Goal: Task Accomplishment & Management: Manage account settings

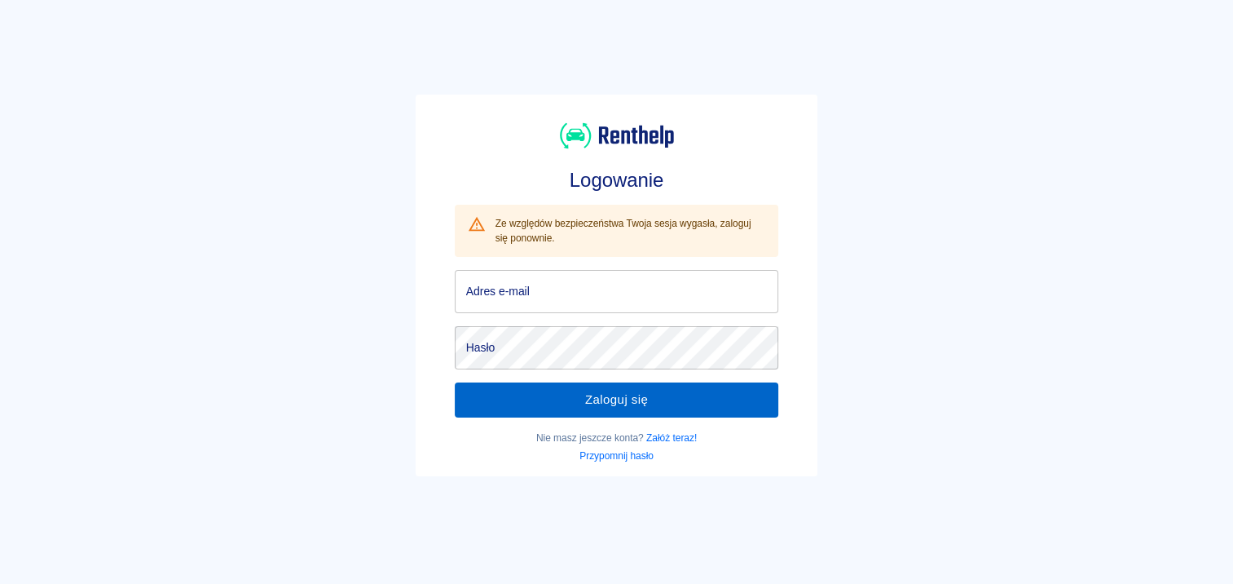
type input "[EMAIL_ADDRESS][DOMAIN_NAME]"
click at [509, 395] on button "Zaloguj się" at bounding box center [617, 399] width 324 height 34
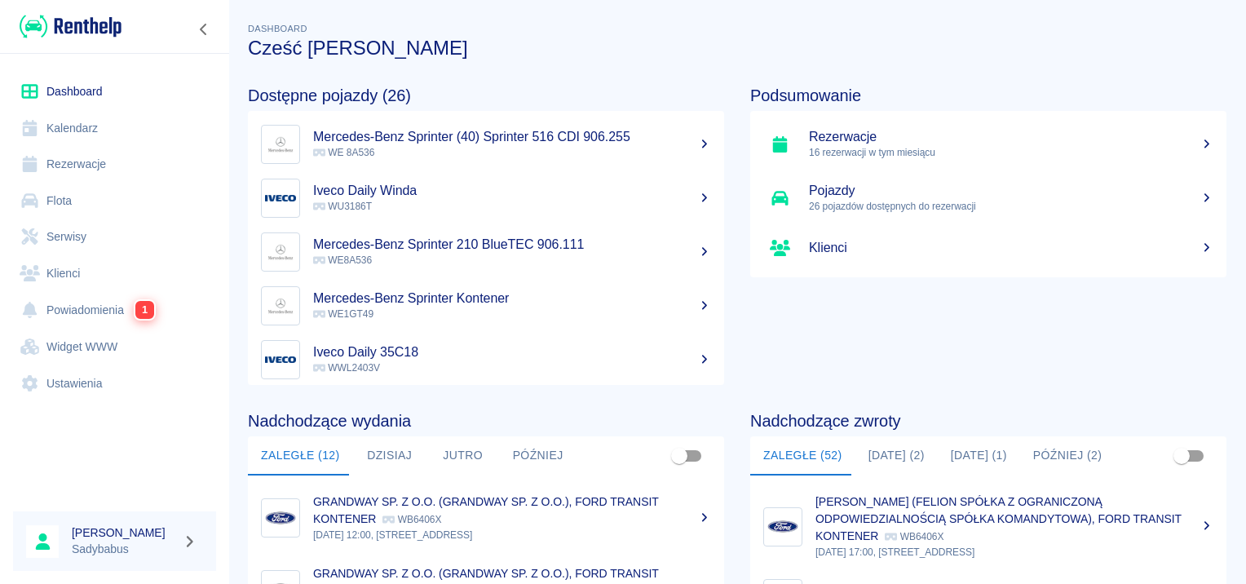
click at [96, 170] on link "Rezerwacje" at bounding box center [114, 164] width 203 height 37
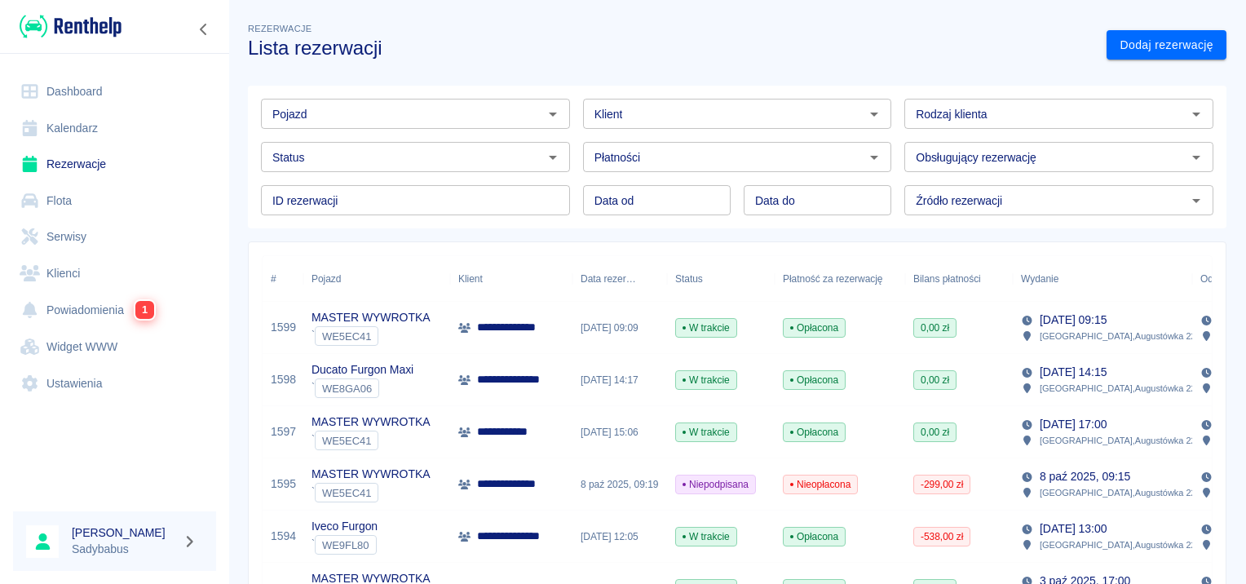
click at [650, 124] on input "Klient" at bounding box center [724, 114] width 272 height 20
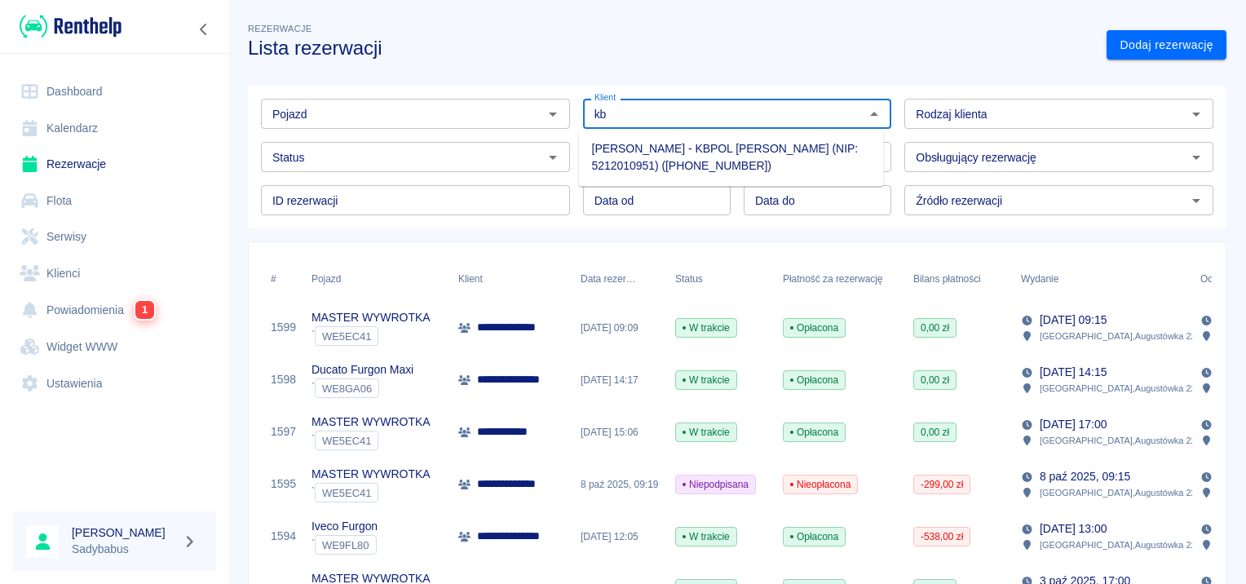
type input "k"
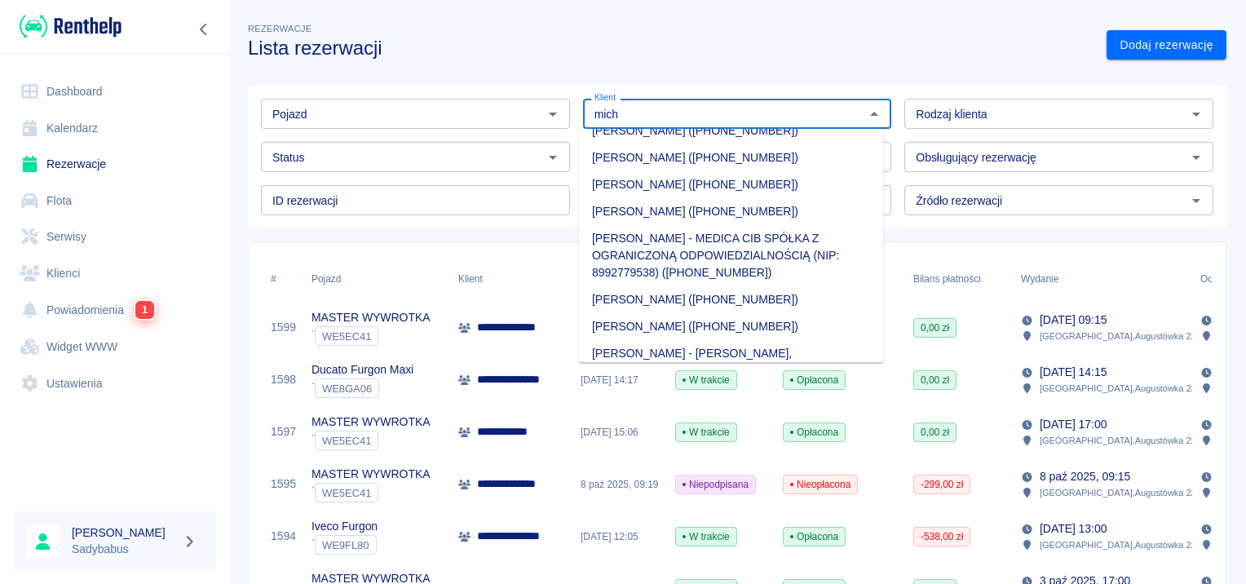
scroll to position [163, 0]
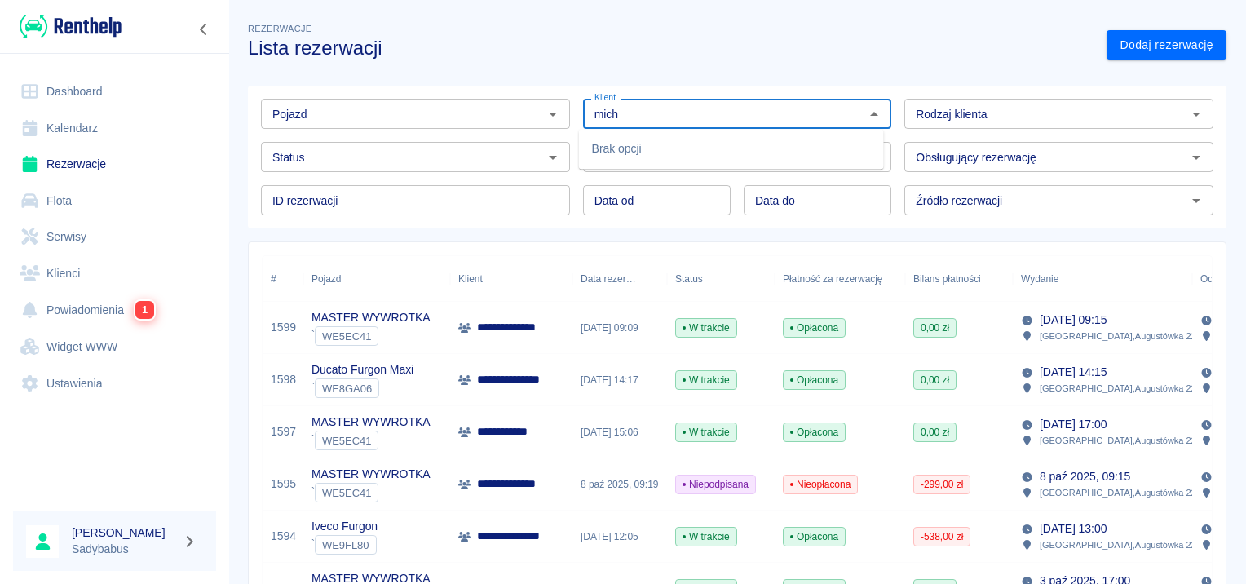
type input "mich"
click at [460, 98] on div "Pojazd Pojazd" at bounding box center [409, 107] width 322 height 43
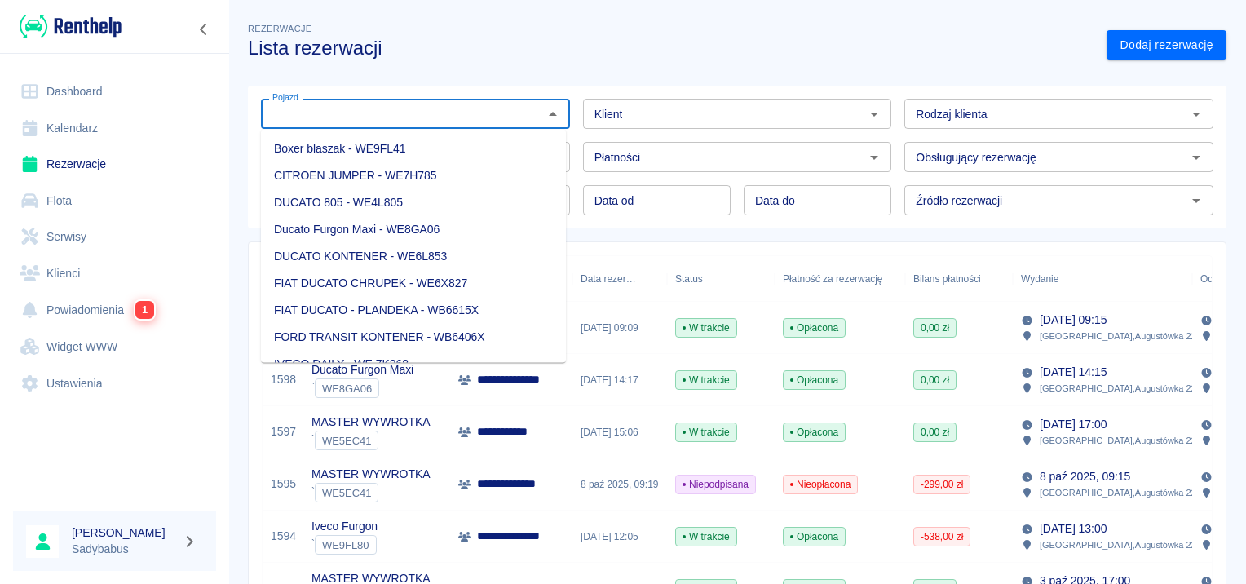
drag, startPoint x: 460, startPoint y: 98, endPoint x: 458, endPoint y: 108, distance: 9.9
click at [458, 108] on input "Pojazd" at bounding box center [402, 114] width 272 height 20
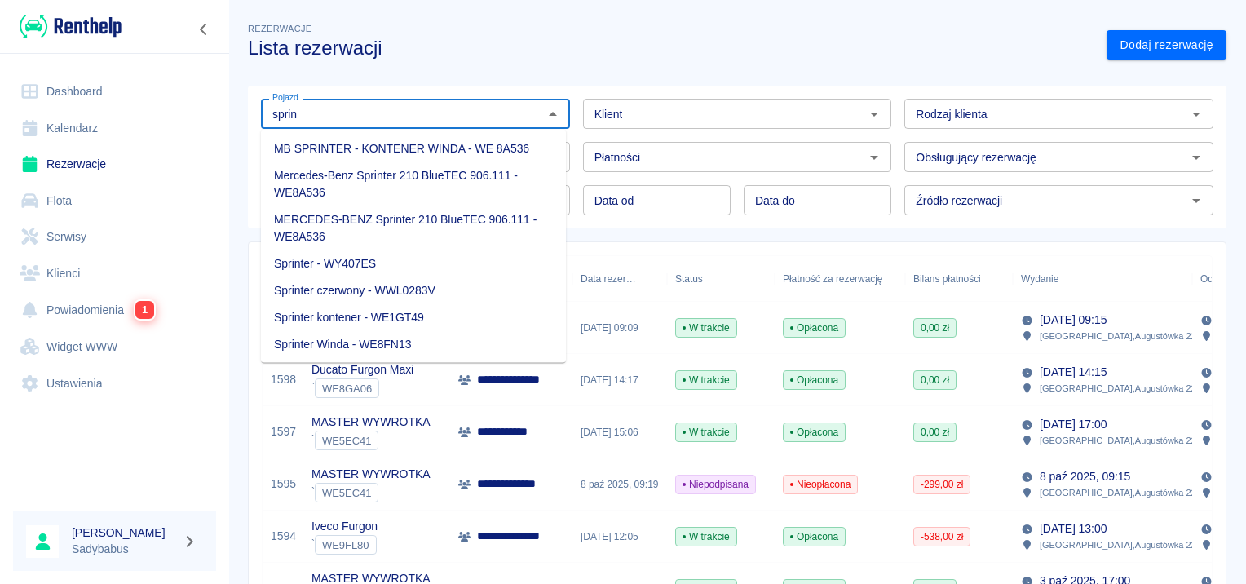
type input "sprin"
drag, startPoint x: 399, startPoint y: 313, endPoint x: 407, endPoint y: 294, distance: 20.1
click at [399, 313] on li "Sprinter kontener - WE1GT49" at bounding box center [413, 317] width 305 height 27
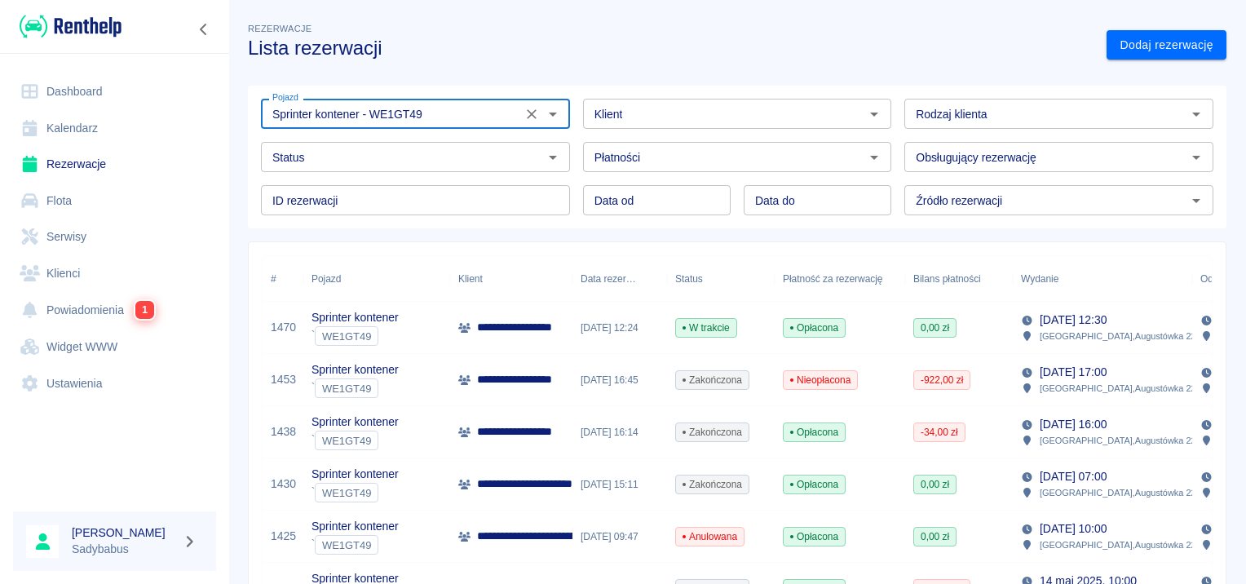
type input "Sprinter kontener - WE1GT49"
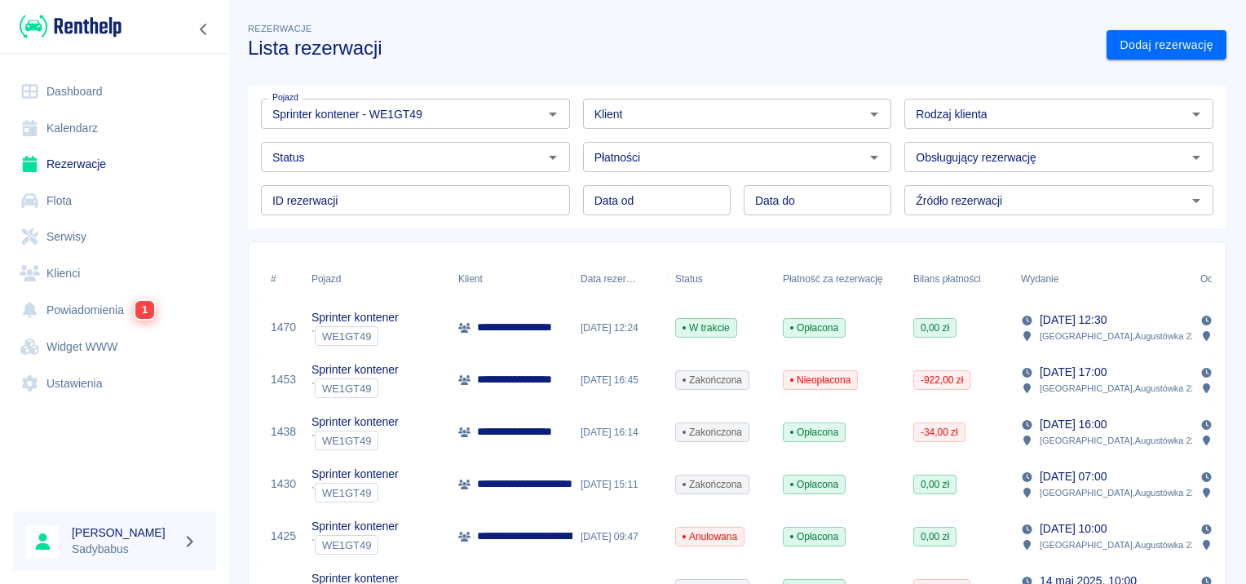
drag, startPoint x: 528, startPoint y: 336, endPoint x: 520, endPoint y: 324, distance: 14.7
click at [528, 334] on div "**********" at bounding box center [511, 328] width 122 height 52
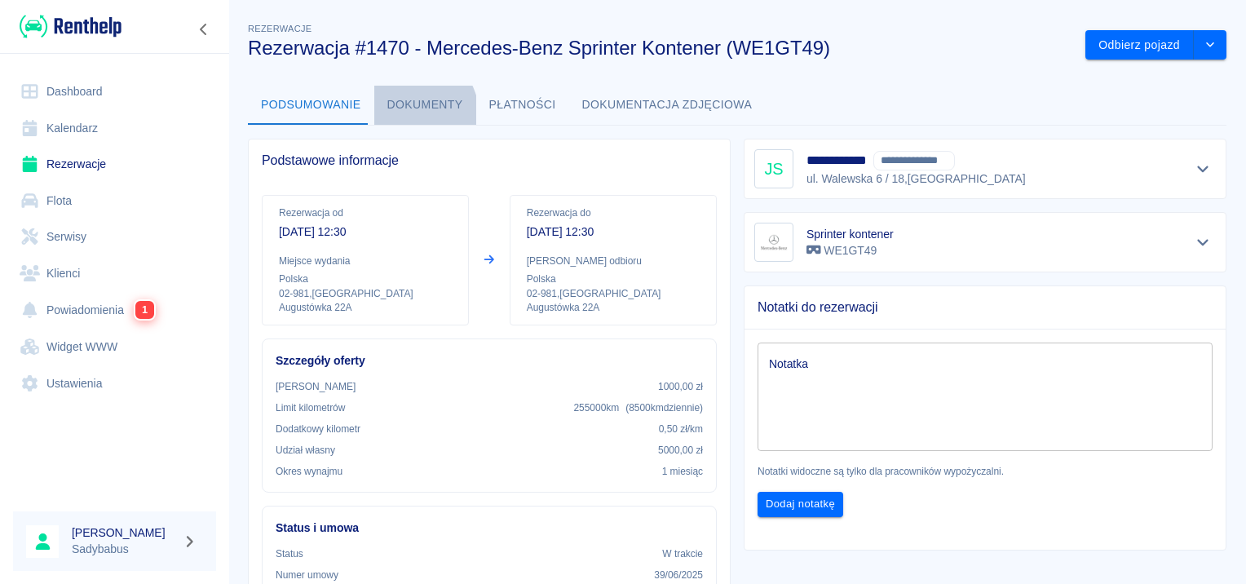
click at [397, 117] on button "Dokumenty" at bounding box center [425, 105] width 102 height 39
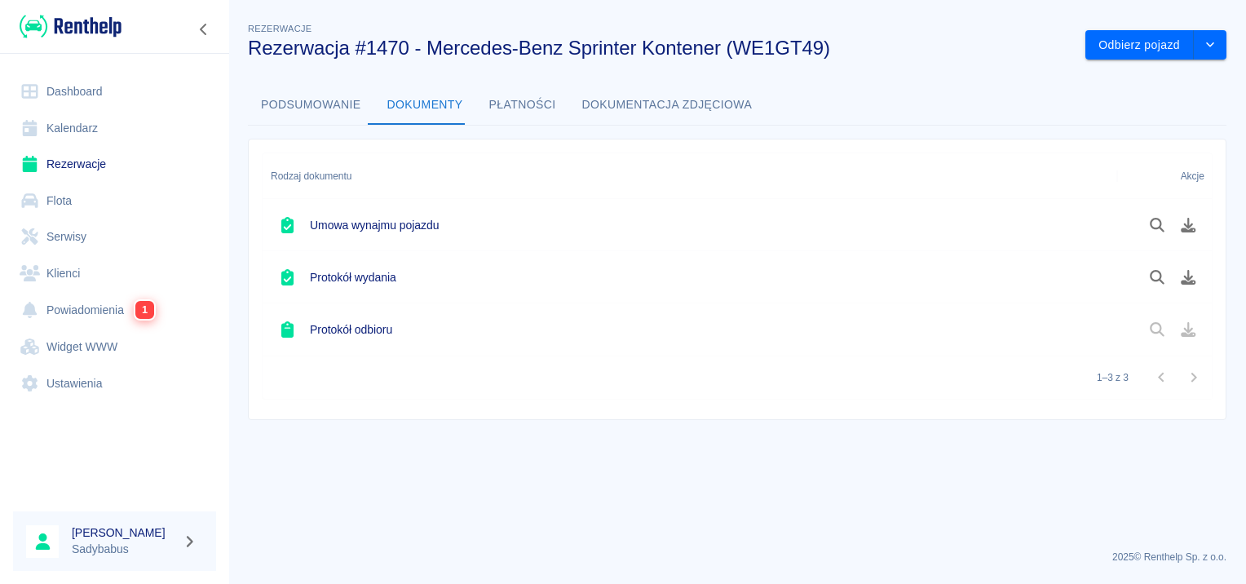
click at [355, 104] on button "Podsumowanie" at bounding box center [311, 105] width 126 height 39
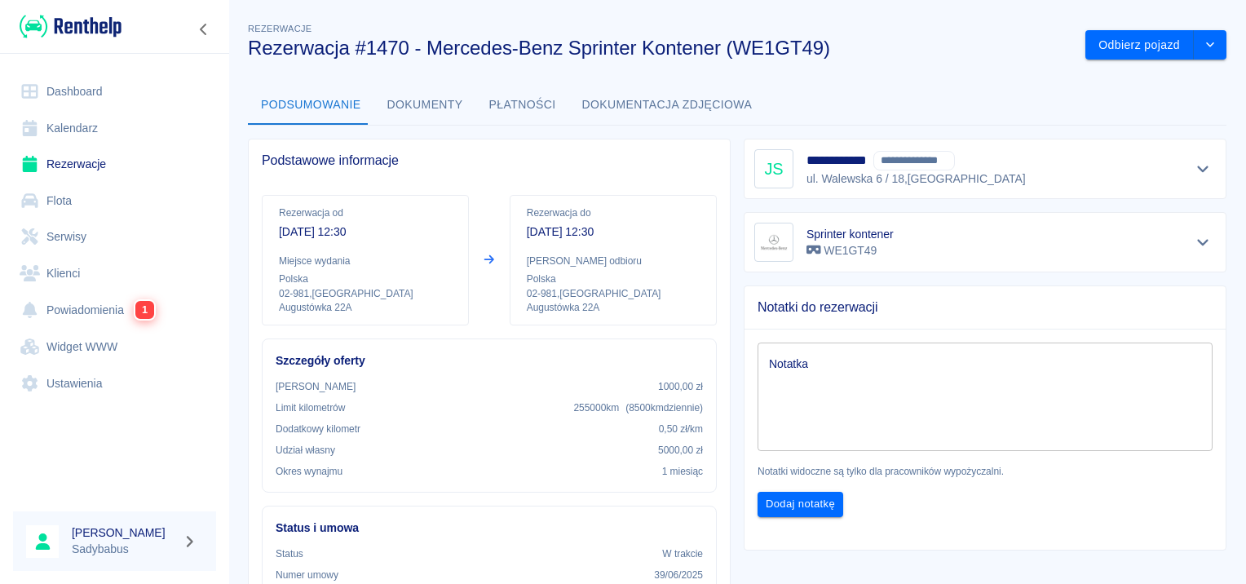
click at [419, 106] on button "Dokumenty" at bounding box center [425, 105] width 102 height 39
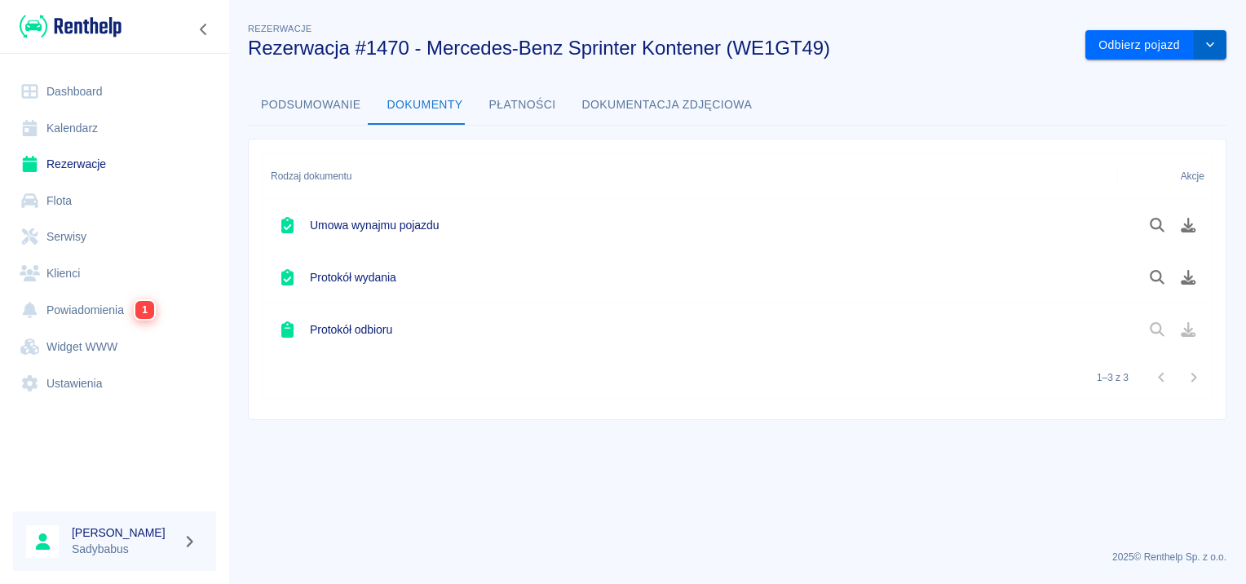
click at [1205, 46] on icon "drop-down" at bounding box center [1209, 44] width 13 height 11
click at [1169, 81] on li "Przedłuż rezerwację" at bounding box center [1157, 79] width 128 height 27
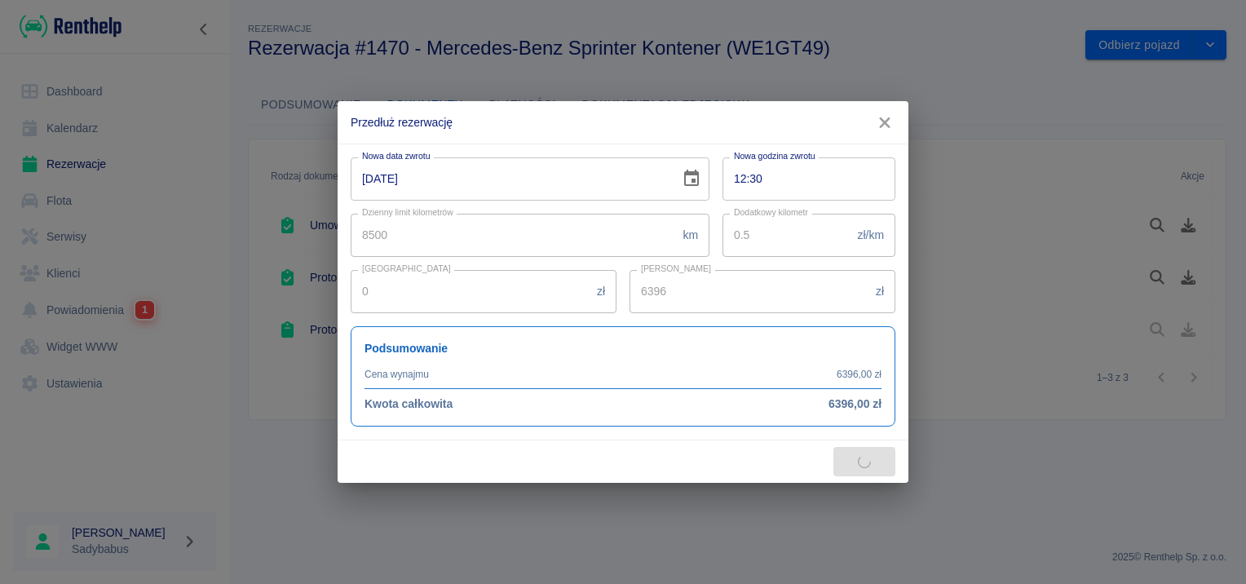
type input "2000"
type input "15400"
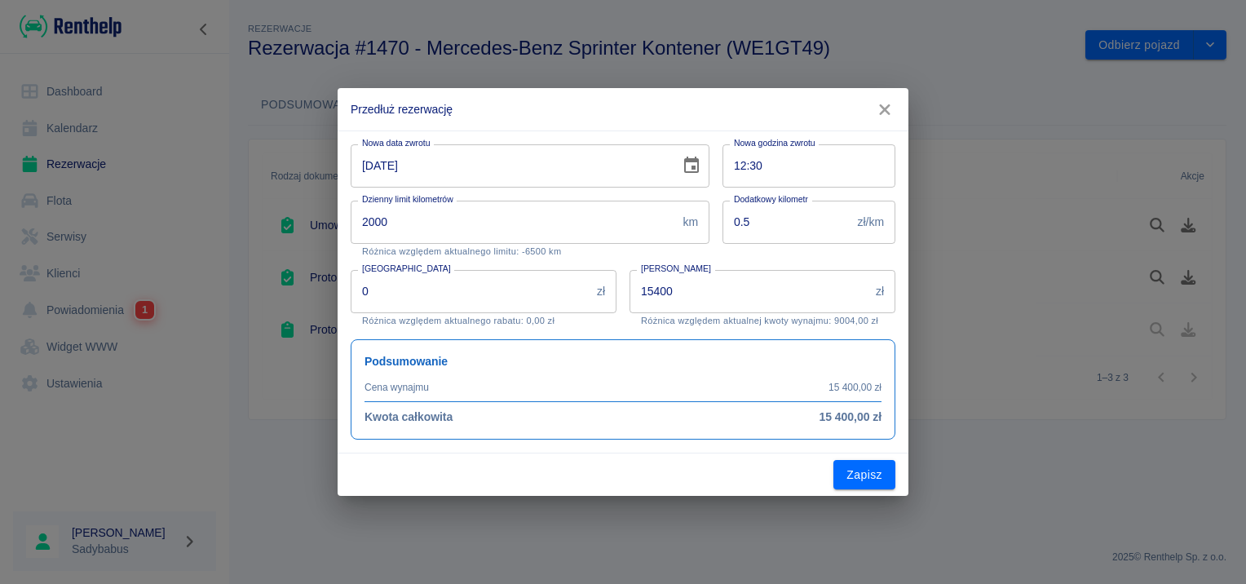
click at [604, 166] on input "[DATE]" at bounding box center [510, 165] width 318 height 43
click at [685, 166] on icon "Choose date, selected date is 23 lip 2025" at bounding box center [691, 165] width 15 height 16
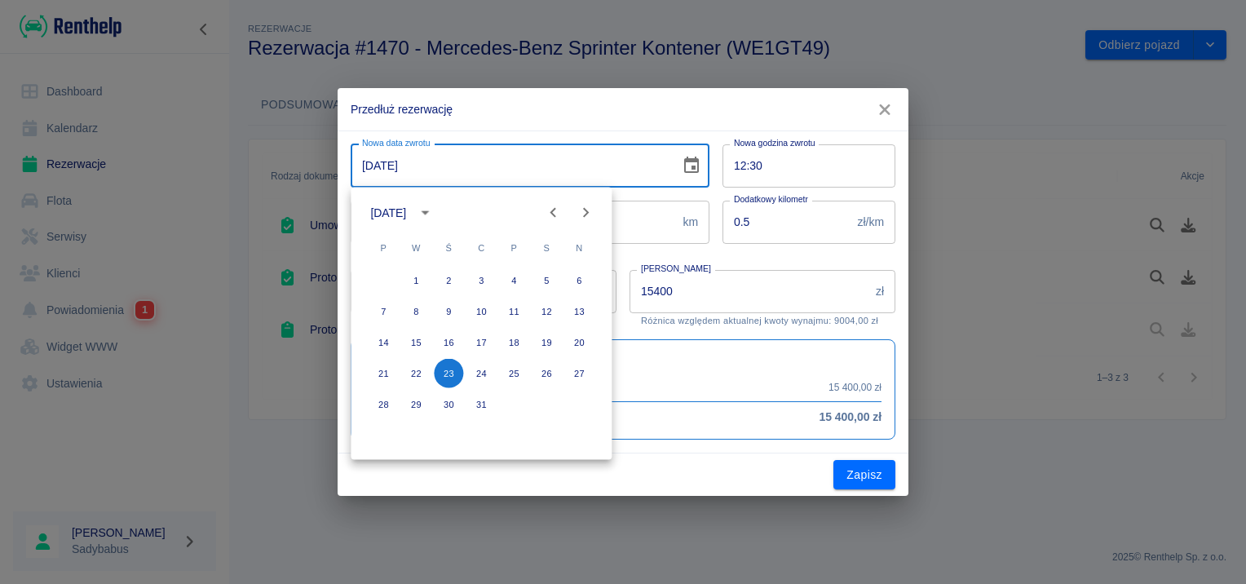
click at [598, 206] on button "Next month" at bounding box center [585, 212] width 33 height 33
click at [590, 206] on icon "Next month" at bounding box center [586, 213] width 20 height 20
click at [484, 364] on button "23" at bounding box center [480, 373] width 29 height 29
type input "[DATE]"
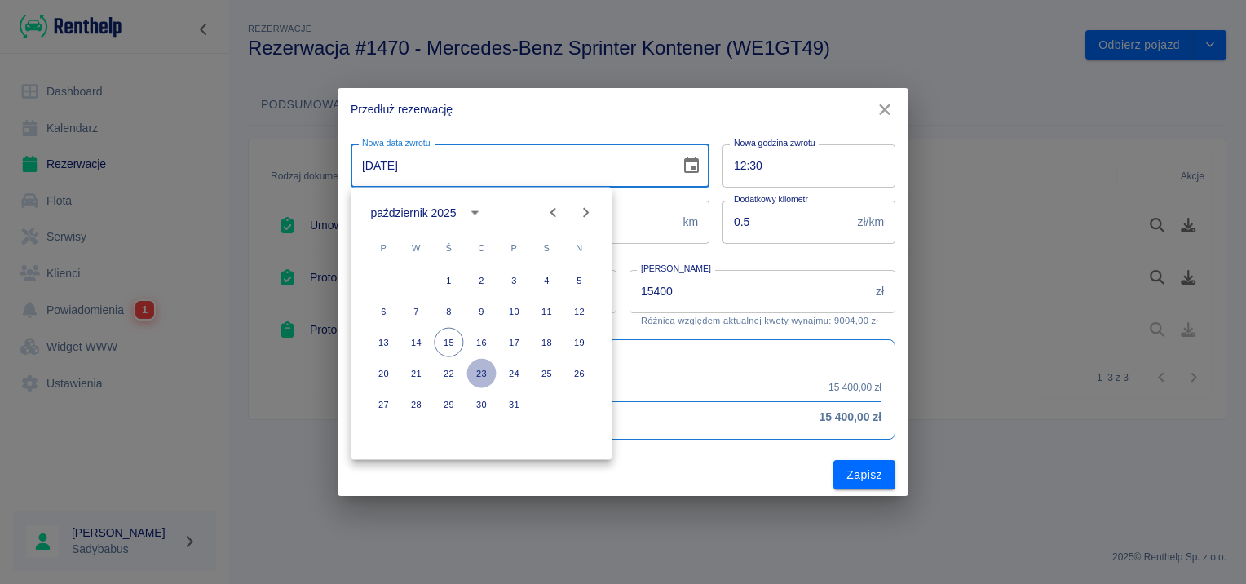
type input "61600"
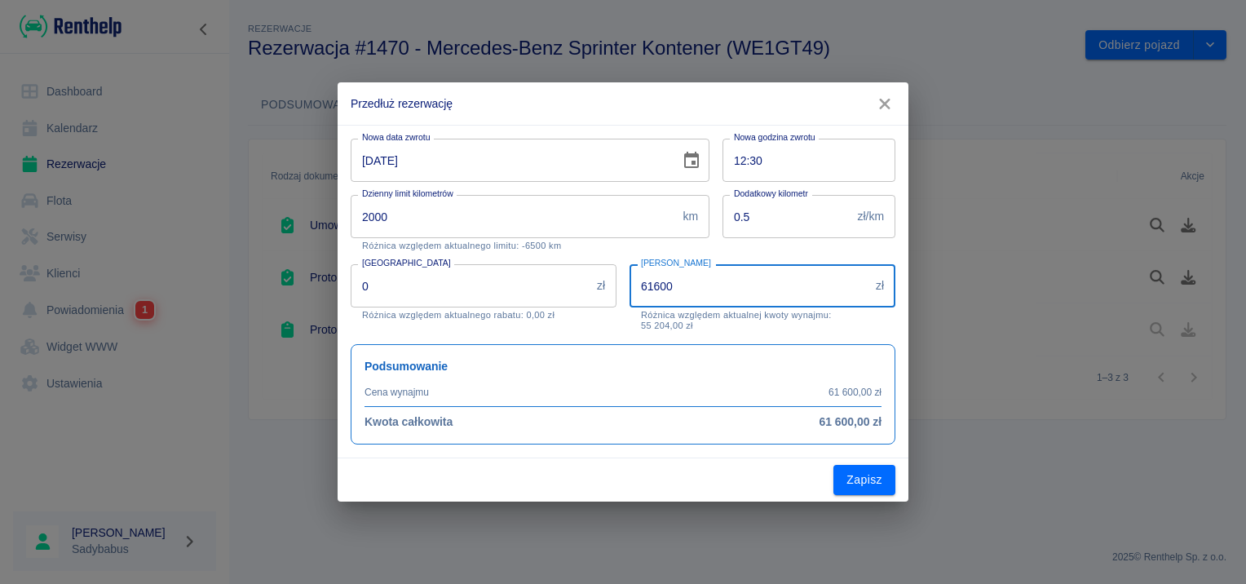
drag, startPoint x: 752, startPoint y: 284, endPoint x: 339, endPoint y: 305, distance: 413.0
click at [339, 305] on div "Nowa data zwrotu [DATE] Nowa data zwrotu Nowa godzina zwrotu 12:30 Nowa godzina…" at bounding box center [616, 285] width 558 height 319
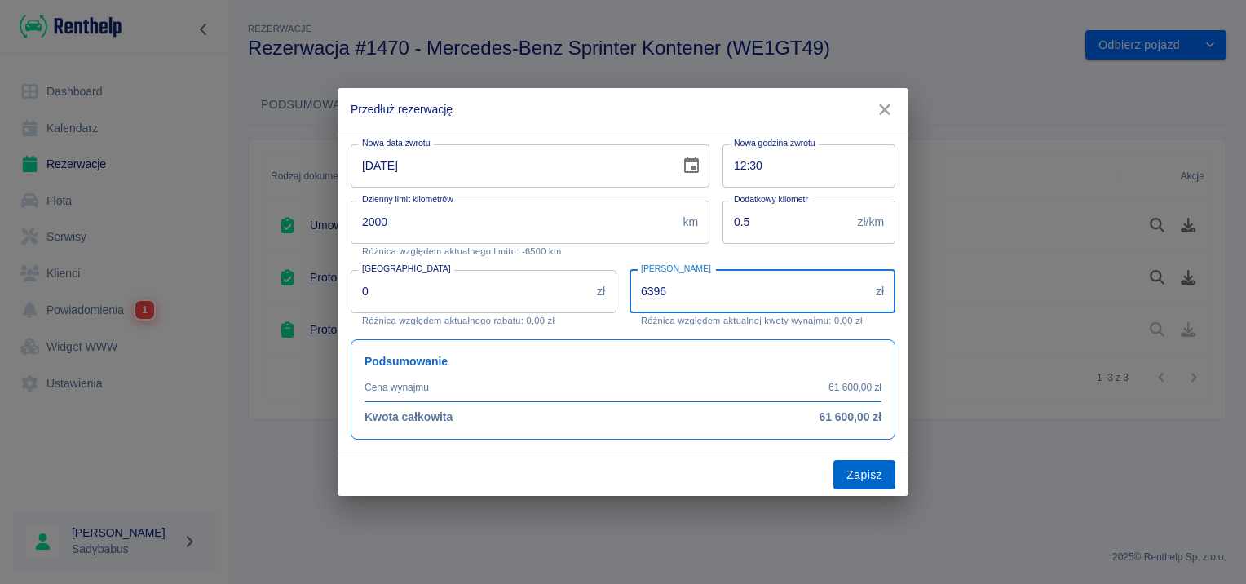
type input "6396"
click at [862, 474] on button "Zapisz" at bounding box center [864, 475] width 62 height 30
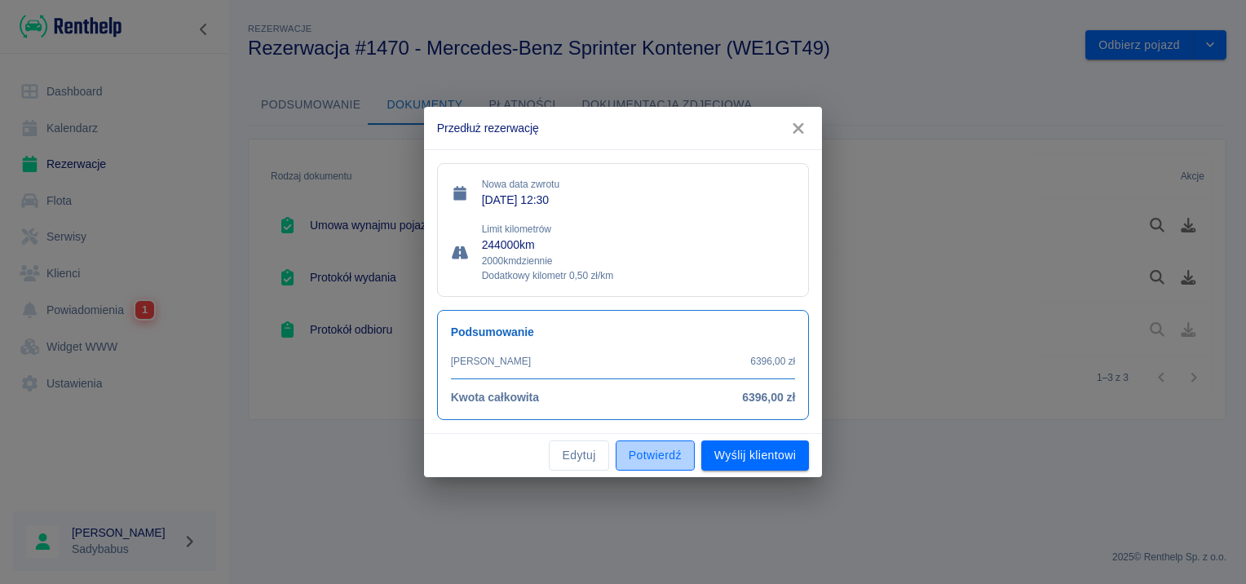
click at [670, 456] on button "Potwierdź" at bounding box center [654, 455] width 79 height 30
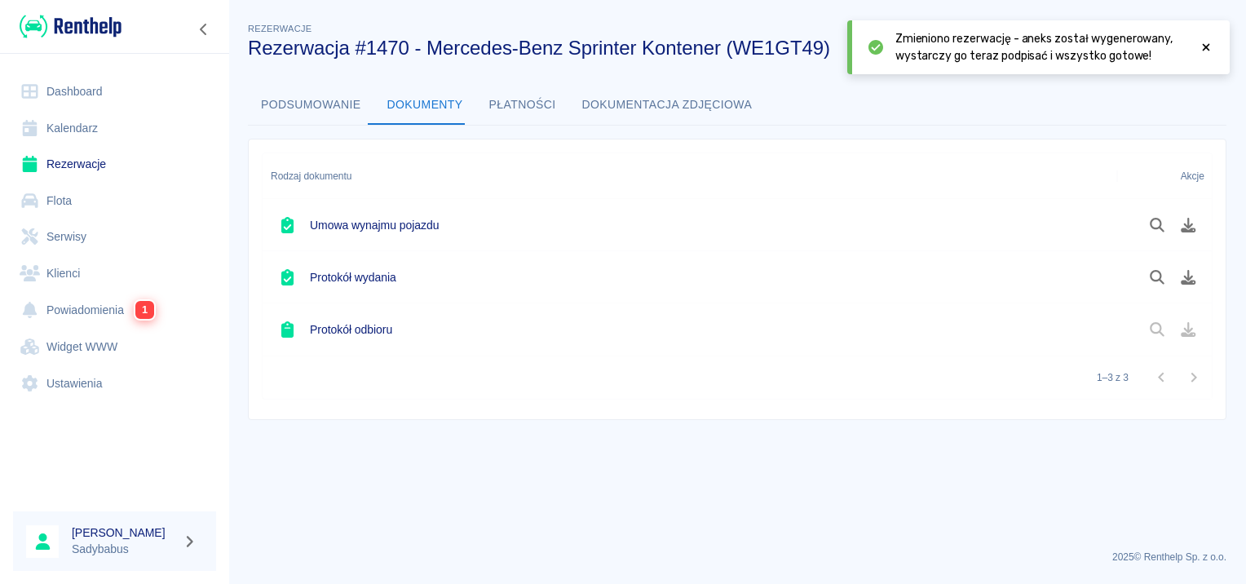
click at [1206, 44] on icon at bounding box center [1205, 47] width 15 height 11
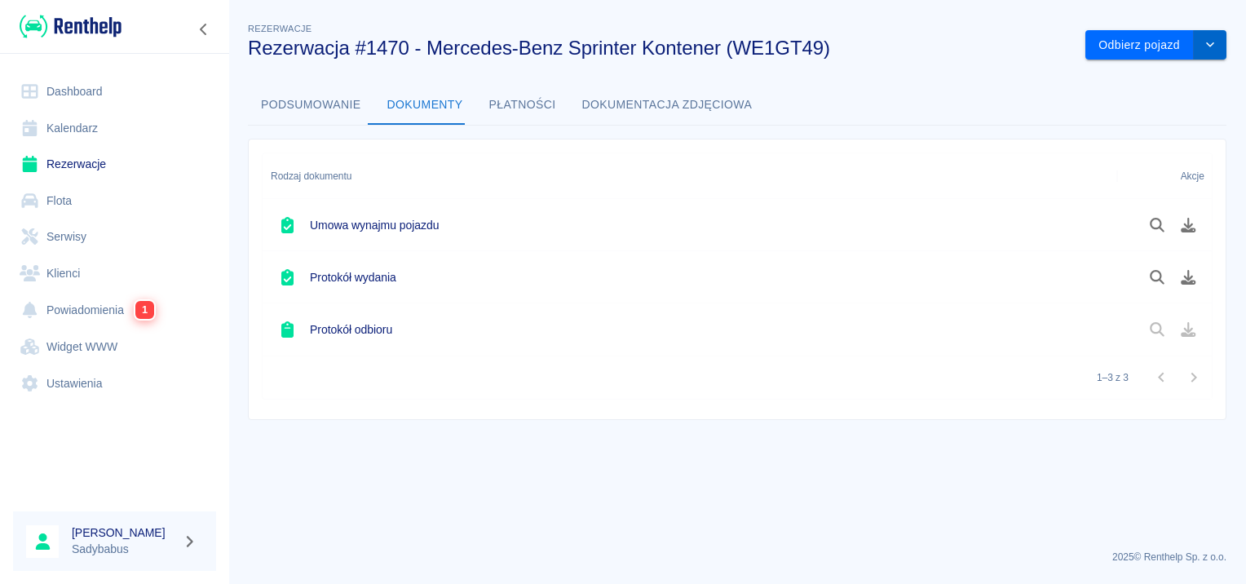
click at [1216, 46] on icon "drop-down" at bounding box center [1209, 44] width 13 height 11
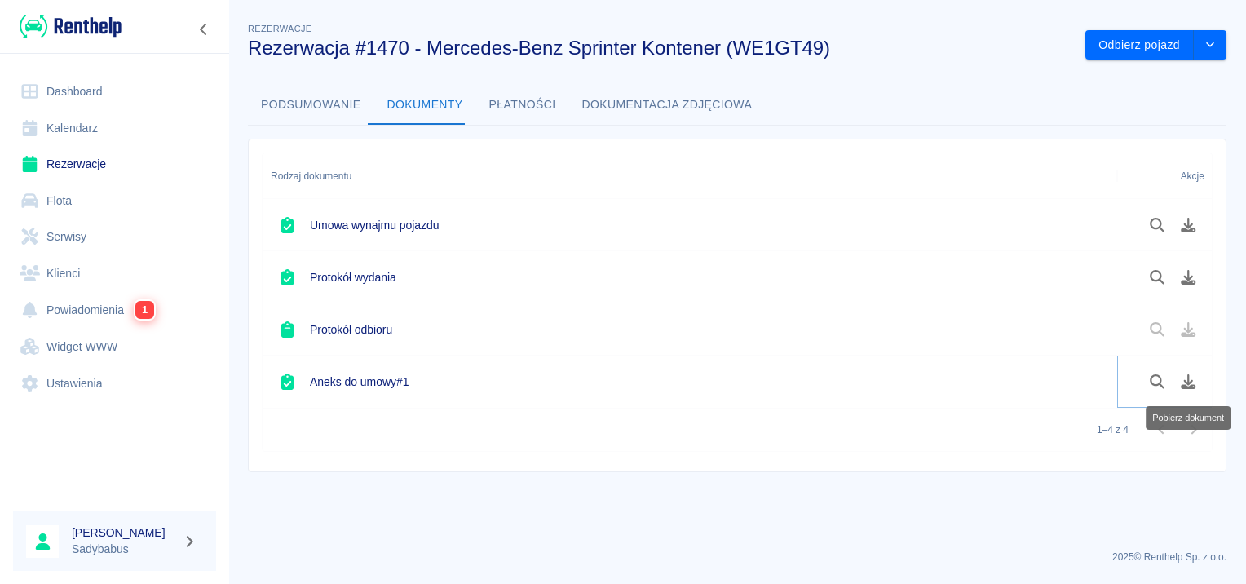
click at [1190, 378] on icon "Pobierz dokument" at bounding box center [1188, 381] width 19 height 15
